Goal: Transaction & Acquisition: Register for event/course

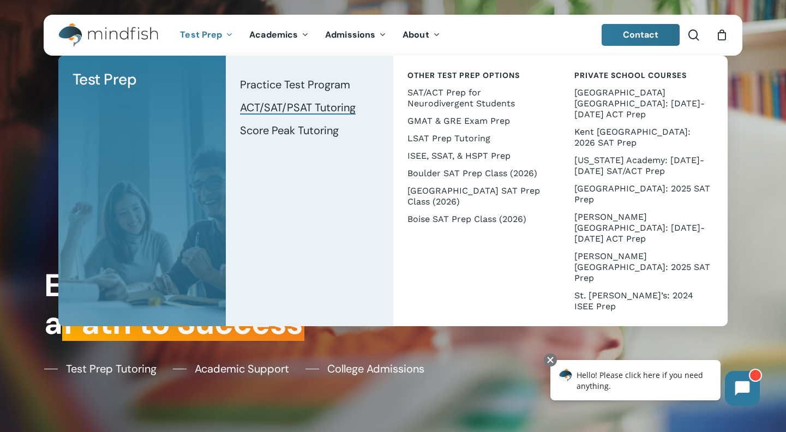
click at [268, 105] on span "ACT/SAT/PSAT Tutoring" at bounding box center [298, 107] width 116 height 14
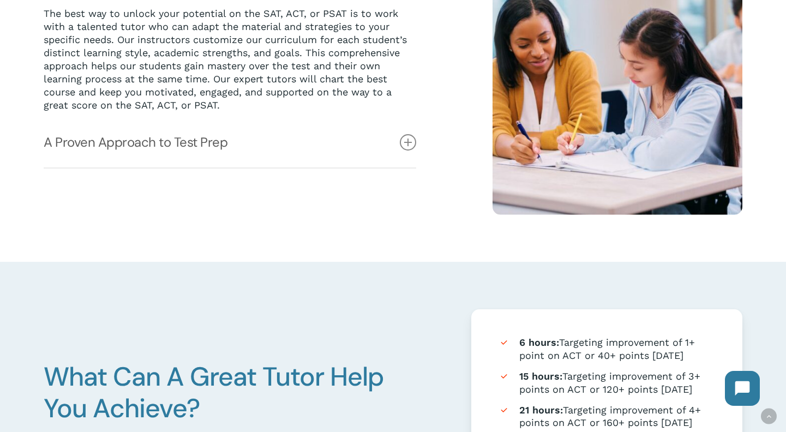
scroll to position [356, 0]
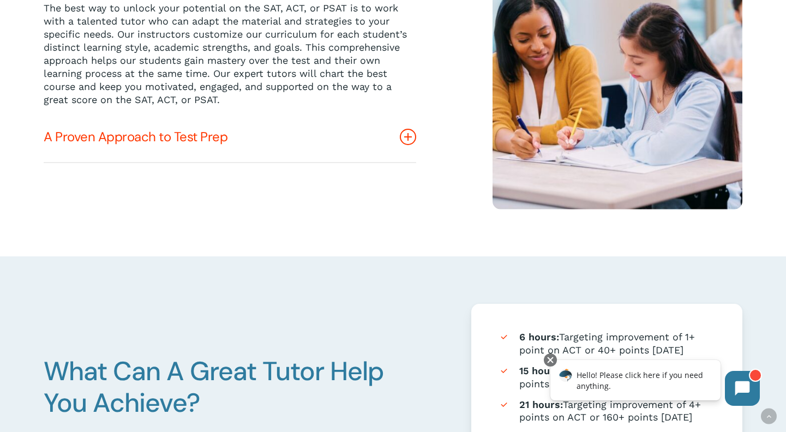
click at [411, 137] on icon at bounding box center [408, 137] width 16 height 16
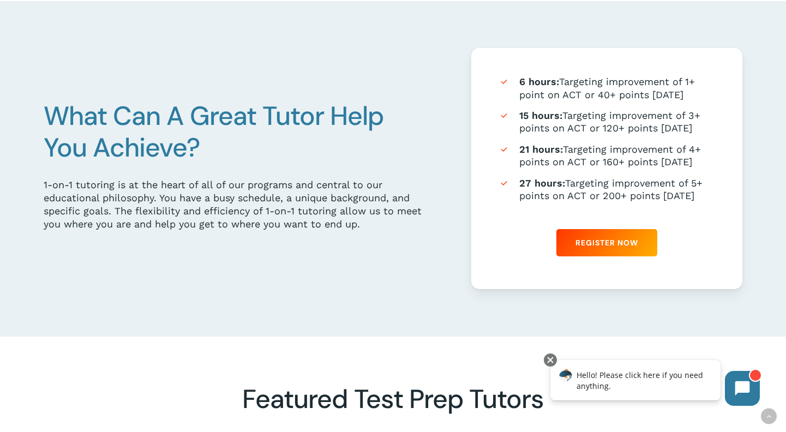
scroll to position [687, 0]
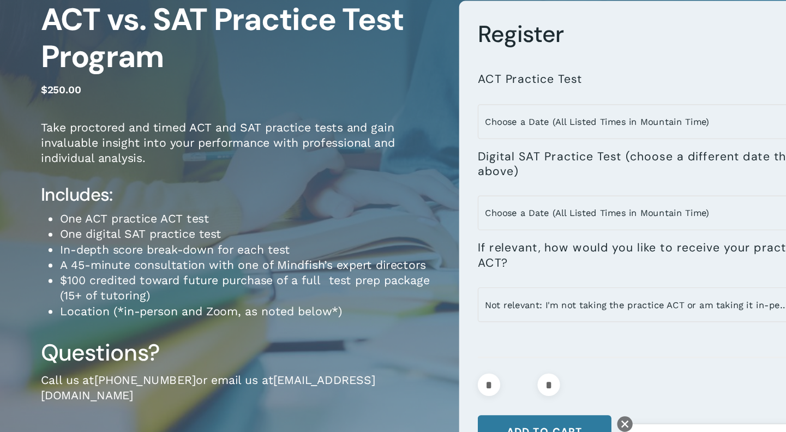
scroll to position [105, 0]
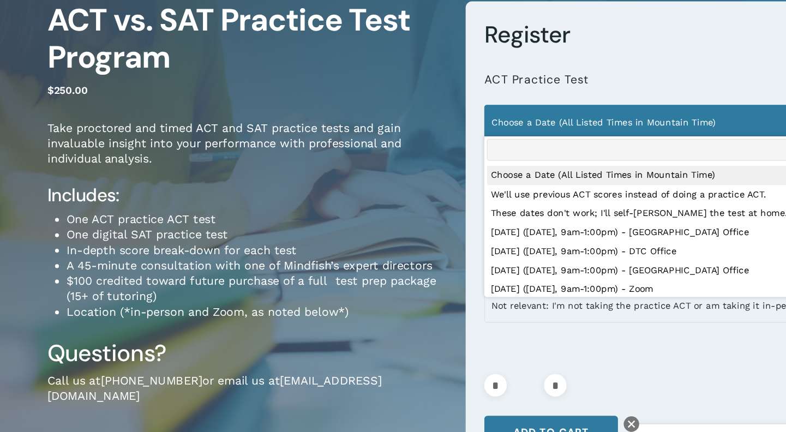
click at [484, 103] on span "Choose a Date (All Listed Times in Mountain Time)" at bounding box center [566, 103] width 280 height 23
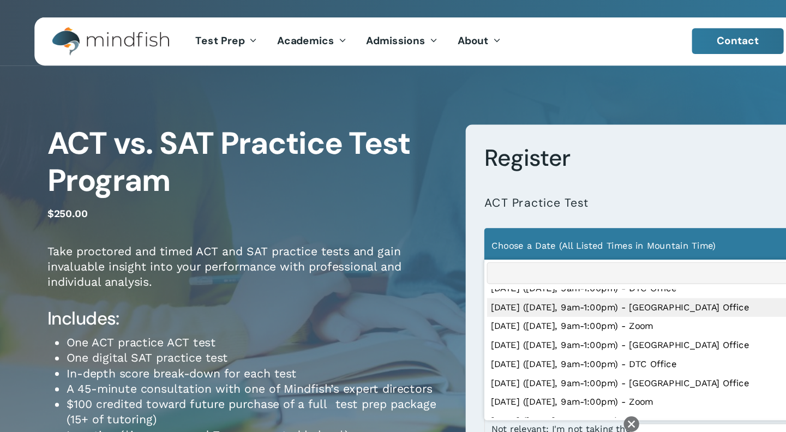
scroll to position [0, 0]
